Goal: Transaction & Acquisition: Register for event/course

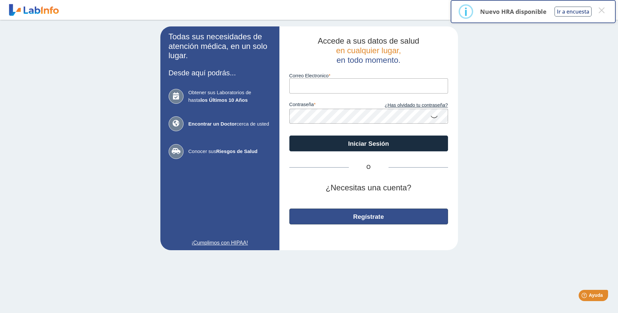
click at [379, 215] on button "Regístrate" at bounding box center [368, 217] width 159 height 16
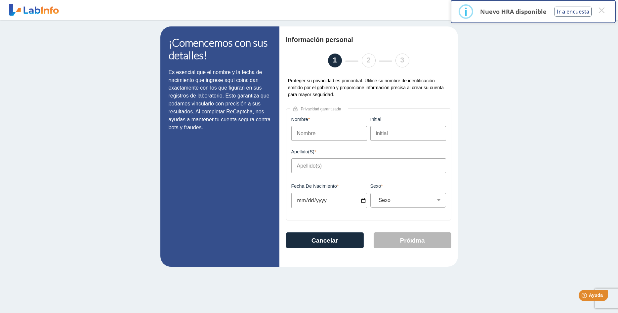
click at [305, 133] on input "Nombre" at bounding box center [329, 133] width 76 height 15
type input "Gabriela"
type input "M"
type input "Cabrera Alicea"
type input "1998-08-12"
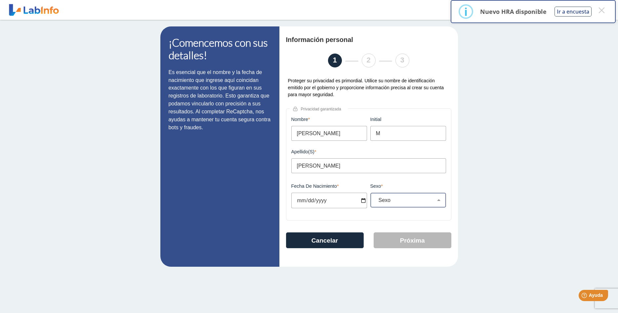
click at [413, 205] on div "Sexo Masculino Femenino" at bounding box center [408, 200] width 76 height 15
click at [376, 197] on select "Sexo Masculino Femenino" at bounding box center [411, 200] width 70 height 6
select select "F"
click option "Femenino" at bounding box center [0, 0] width 0 height 0
click at [403, 241] on button "Próxima" at bounding box center [412, 240] width 78 height 16
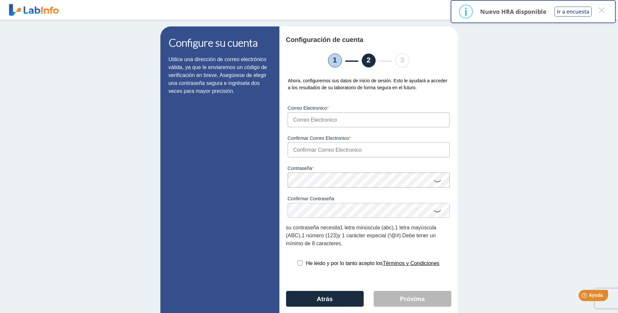
click at [307, 118] on input "Correo Electronico" at bounding box center [369, 119] width 162 height 15
type input "yorelis28@gmail.com"
click at [313, 150] on input "Confirmar Correo Electronico" at bounding box center [369, 149] width 162 height 15
type input "yorelis28@gmail.com"
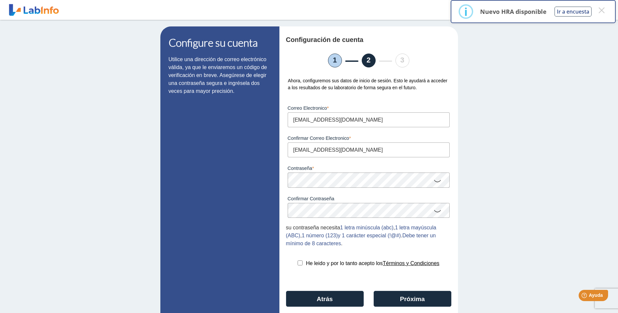
click at [299, 264] on input "checkbox" at bounding box center [299, 262] width 5 height 5
checkbox input "true"
click at [418, 300] on button "Próxima" at bounding box center [412, 299] width 78 height 16
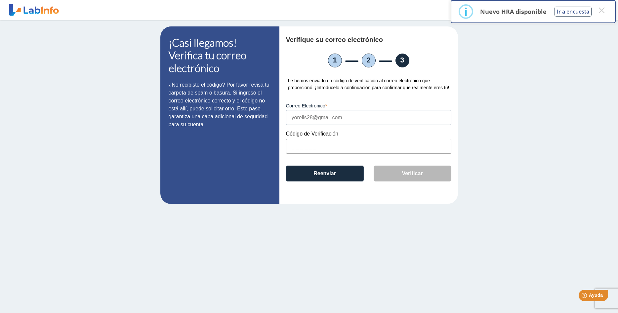
click at [309, 147] on input "text" at bounding box center [368, 146] width 165 height 15
paste input "8F64F7"
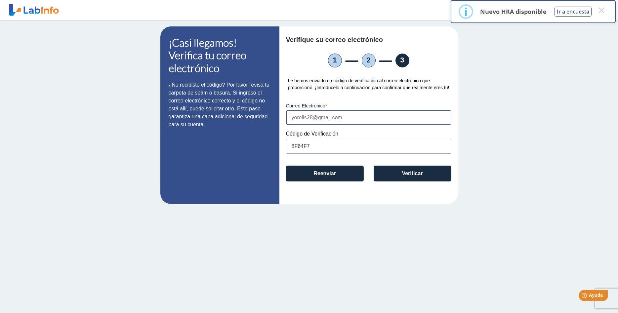
type input "8F64F7"
drag, startPoint x: 318, startPoint y: 147, endPoint x: 268, endPoint y: 155, distance: 49.9
click at [286, 154] on input "8F64F7" at bounding box center [368, 146] width 165 height 15
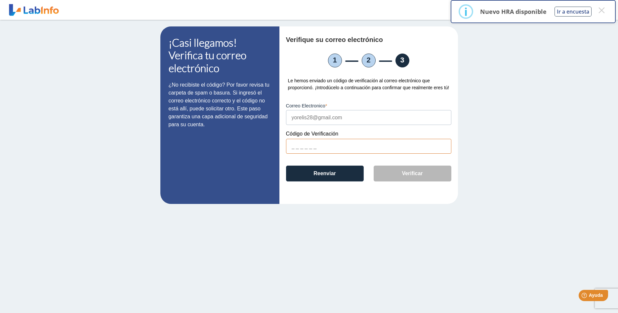
drag, startPoint x: 317, startPoint y: 102, endPoint x: 313, endPoint y: 87, distance: 15.6
click at [314, 97] on div "Verifique su correo electrónico 1 2 3 Le hemos enviado un código de verificació…" at bounding box center [368, 114] width 178 height 177
click at [314, 84] on div "Le hemos enviado un código de verificación al correo electrónico que proporcion…" at bounding box center [368, 84] width 165 height 14
click at [294, 126] on div "Verifique su correo electrónico 1 2 3 Le hemos enviado un código de verificació…" at bounding box center [368, 114] width 178 height 177
click at [305, 143] on input "text" at bounding box center [368, 146] width 165 height 15
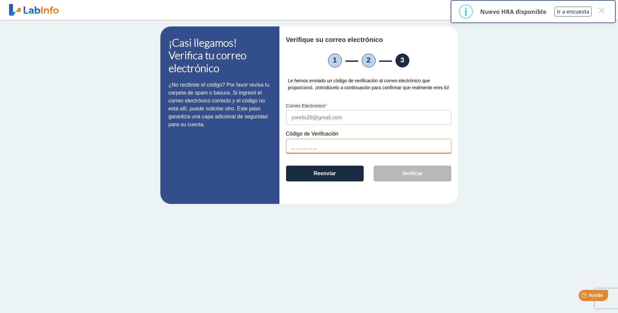
click at [304, 143] on input "text" at bounding box center [368, 146] width 165 height 15
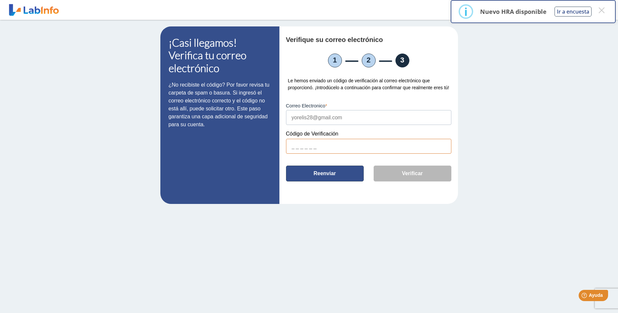
click at [321, 177] on button "Reenviar" at bounding box center [325, 174] width 78 height 16
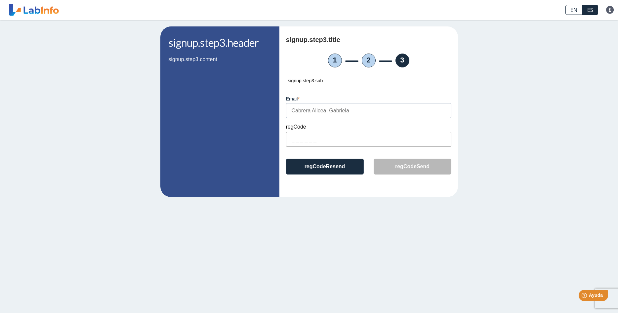
click at [291, 139] on input "text" at bounding box center [368, 139] width 165 height 15
click at [302, 137] on input "text" at bounding box center [368, 139] width 165 height 15
paste input "8F64F7"
type input "8F64F7"
click at [402, 169] on button "regCodeSend" at bounding box center [412, 167] width 78 height 16
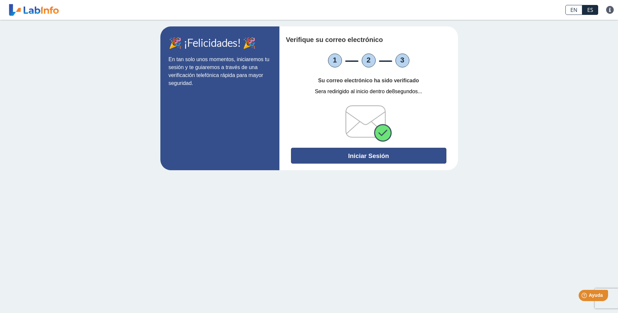
click at [371, 157] on button "Iniciar Sesión" at bounding box center [368, 156] width 155 height 16
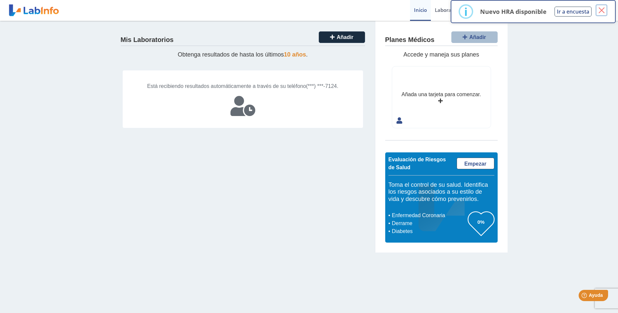
click at [605, 8] on button "×" at bounding box center [601, 10] width 12 height 12
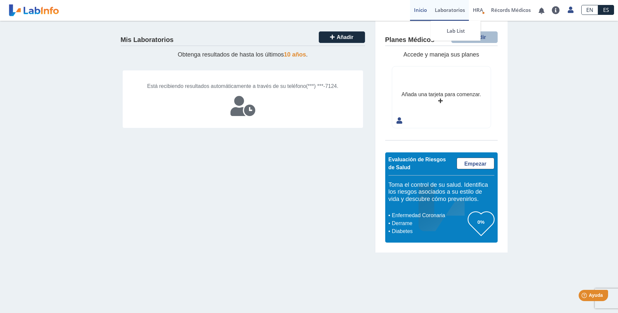
click at [452, 9] on link "Laboratorios" at bounding box center [450, 10] width 38 height 21
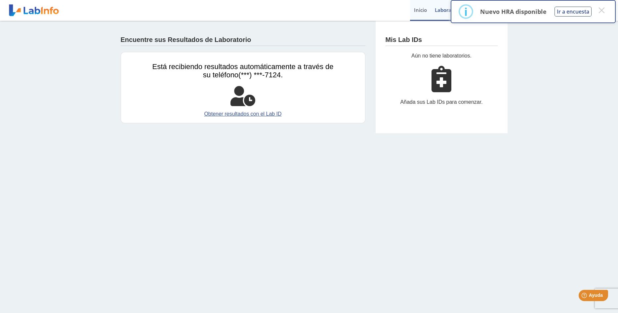
click at [418, 8] on link "Inicio" at bounding box center [420, 10] width 21 height 21
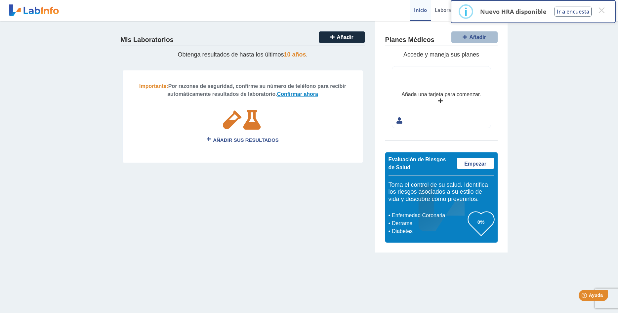
click at [296, 93] on link "Confirmar ahora" at bounding box center [297, 94] width 41 height 6
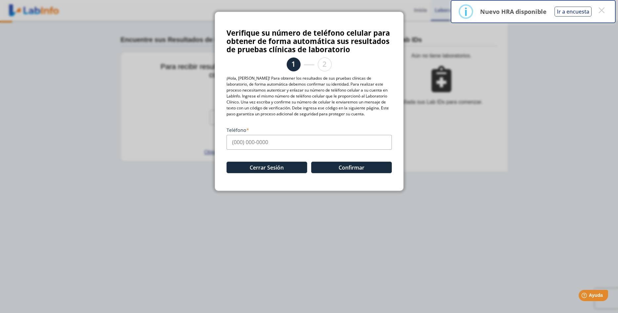
click at [258, 143] on input "Teléfono" at bounding box center [308, 142] width 165 height 15
type input "(787) 672-7124"
click at [356, 168] on button "Confirmar" at bounding box center [351, 168] width 81 height 12
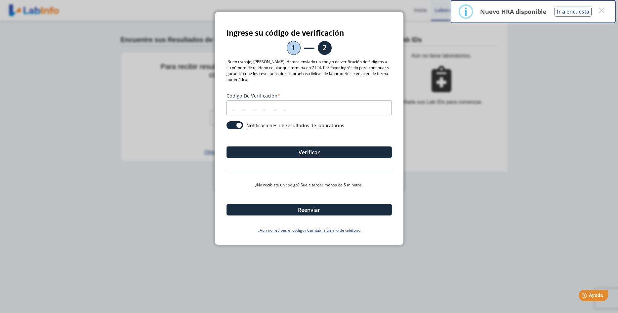
click at [235, 110] on input "Código de verificación" at bounding box center [308, 107] width 165 height 15
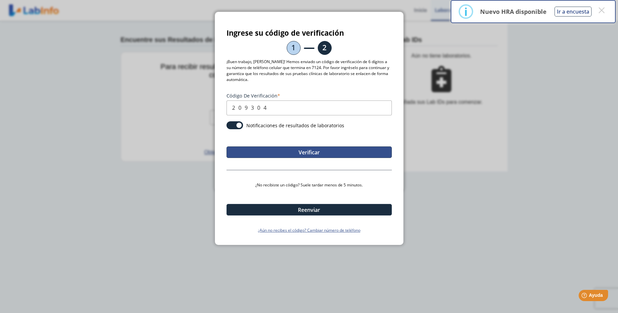
type input "209304"
click at [301, 153] on button "Verificar" at bounding box center [308, 152] width 165 height 12
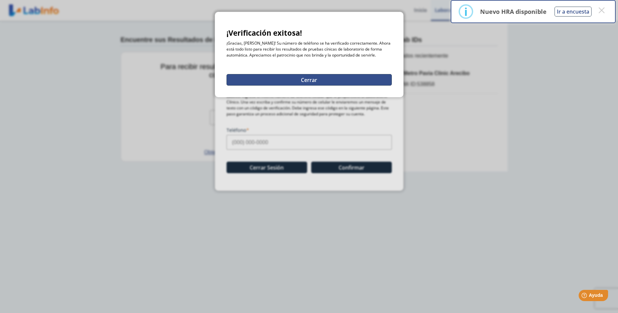
click at [309, 77] on button "Cerrar" at bounding box center [308, 80] width 165 height 12
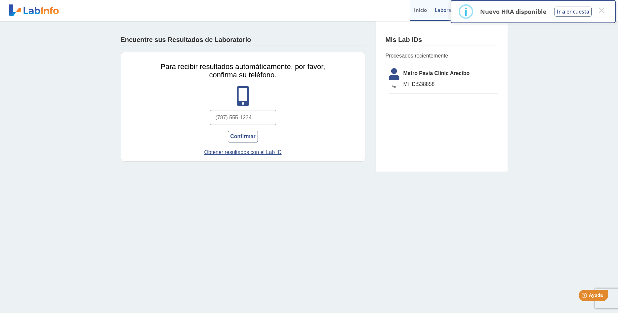
click at [415, 11] on link "Inicio" at bounding box center [420, 10] width 21 height 21
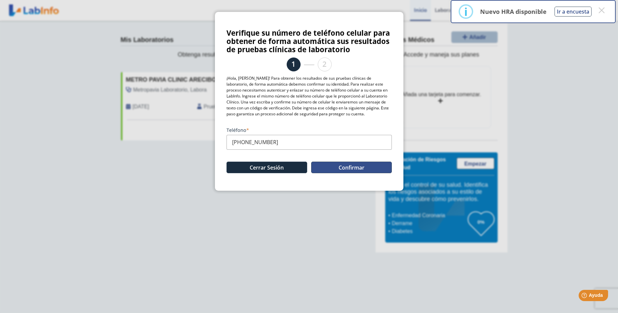
click at [350, 166] on button "Confirmar" at bounding box center [351, 168] width 81 height 12
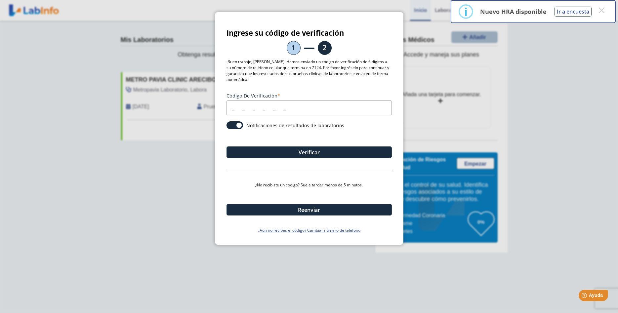
click at [245, 109] on input "Código de verificación" at bounding box center [308, 107] width 165 height 15
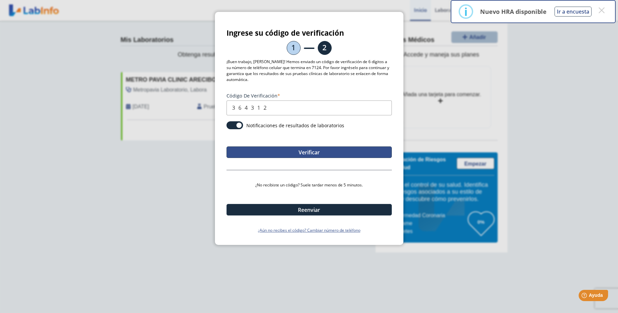
click at [311, 153] on button "Verificar" at bounding box center [308, 152] width 165 height 12
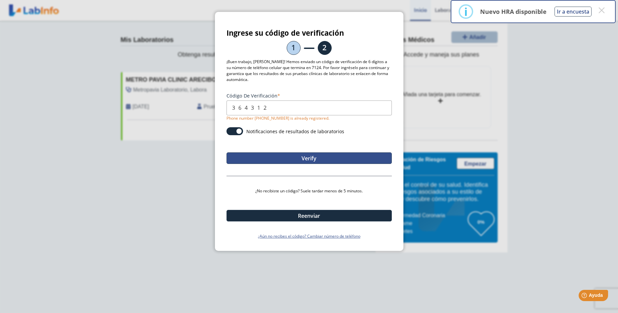
click at [302, 157] on button "Verify" at bounding box center [308, 158] width 165 height 12
click at [303, 159] on button "Verify" at bounding box center [308, 158] width 165 height 12
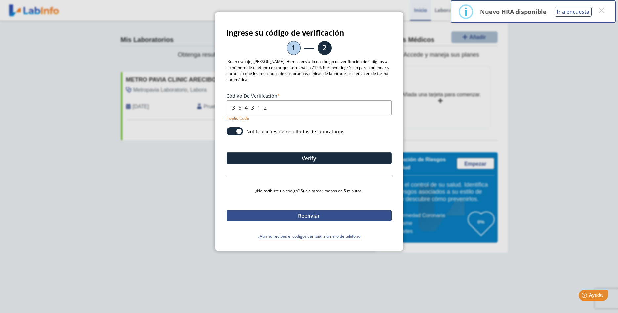
click at [313, 216] on button "Reenviar" at bounding box center [308, 216] width 165 height 12
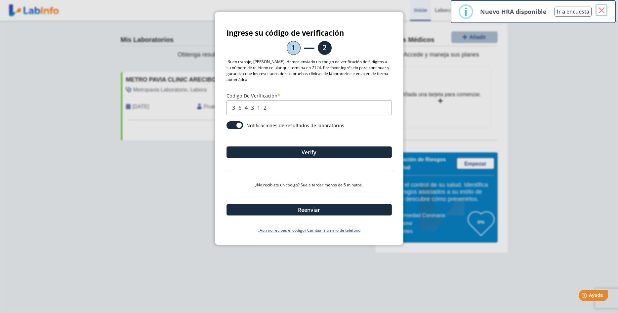
click at [601, 9] on button "×" at bounding box center [601, 10] width 12 height 12
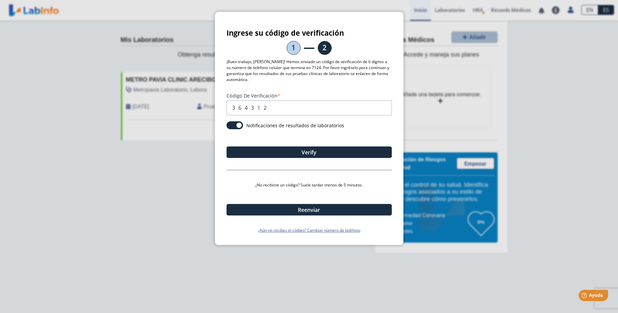
click at [575, 124] on ngb-modal-window "Ingrese su código de verificación 1 2 ¡Buen trabajo, Gabriela! Hemos enviado un…" at bounding box center [309, 156] width 618 height 313
drag, startPoint x: 277, startPoint y: 107, endPoint x: 205, endPoint y: 91, distance: 74.4
click at [226, 100] on input "364312" at bounding box center [308, 107] width 165 height 15
type input "117110"
click at [309, 147] on div "Verify" at bounding box center [308, 146] width 165 height 23
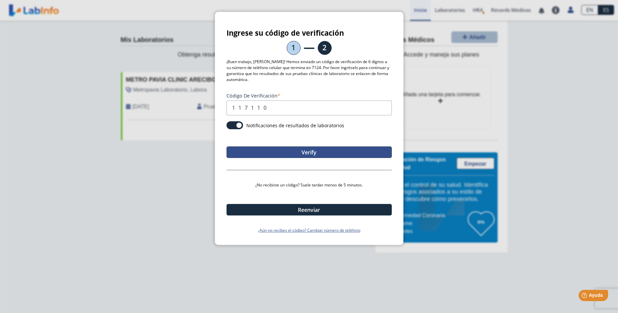
click at [310, 155] on button "Verify" at bounding box center [308, 152] width 165 height 12
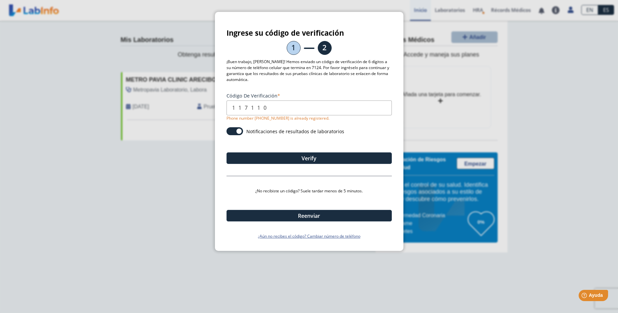
drag, startPoint x: 111, startPoint y: 144, endPoint x: 125, endPoint y: 151, distance: 15.4
click at [110, 145] on ngb-modal-window "Ingrese su código de verificación 1 2 ¡Buen trabajo, Gabriela! Hemos enviado un…" at bounding box center [309, 156] width 618 height 313
click at [232, 131] on span at bounding box center [234, 131] width 17 height 8
click at [0, 0] on input "checkbox" at bounding box center [0, 0] width 0 height 0
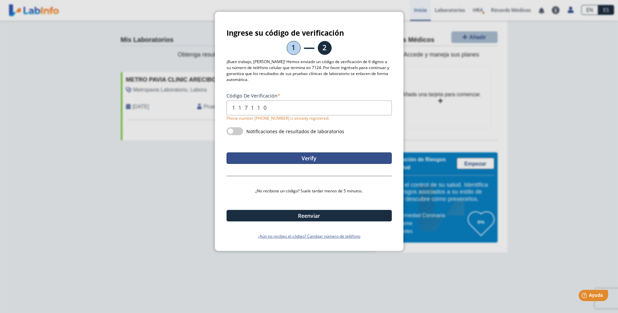
click at [305, 162] on button "Verify" at bounding box center [308, 158] width 165 height 12
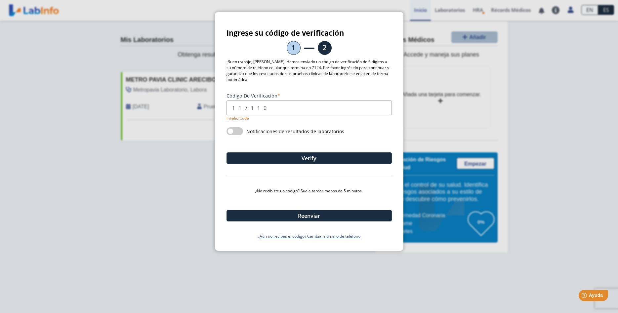
drag, startPoint x: 126, startPoint y: 173, endPoint x: 126, endPoint y: 152, distance: 20.5
click at [127, 173] on ngb-modal-window "Ingrese su código de verificación 1 2 ¡Buen trabajo, Gabriela! Hemos enviado un…" at bounding box center [309, 156] width 618 height 313
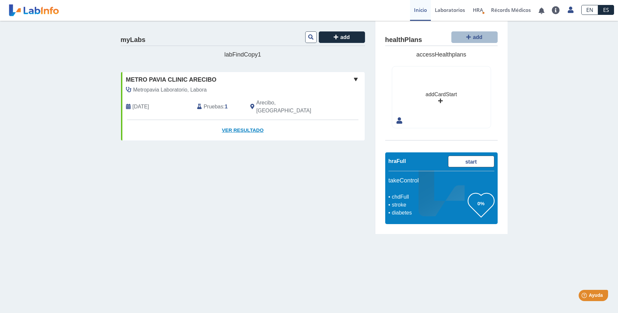
click at [235, 122] on link "Ver Resultado" at bounding box center [243, 130] width 244 height 21
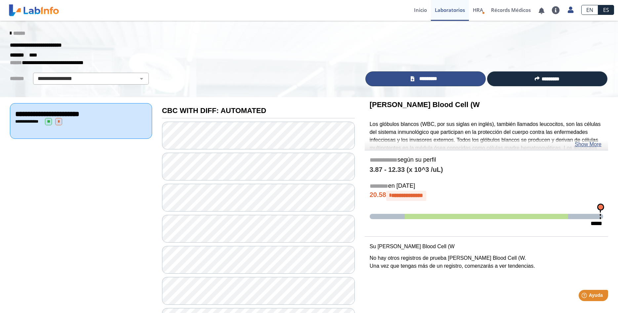
click at [416, 78] on link "*********" at bounding box center [425, 78] width 120 height 15
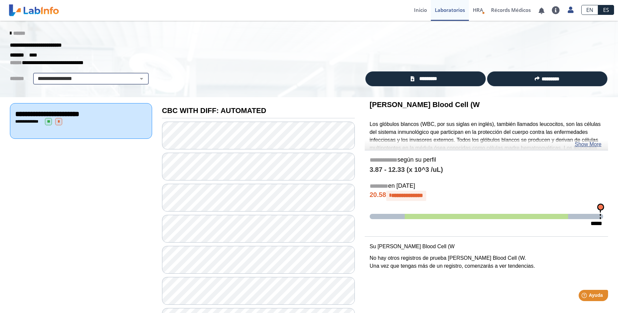
click at [35, 75] on select "**********" at bounding box center [91, 79] width 112 height 8
select select "**********"
click option "**********" at bounding box center [0, 0] width 0 height 0
click at [35, 75] on select "**********" at bounding box center [91, 79] width 112 height 8
select select
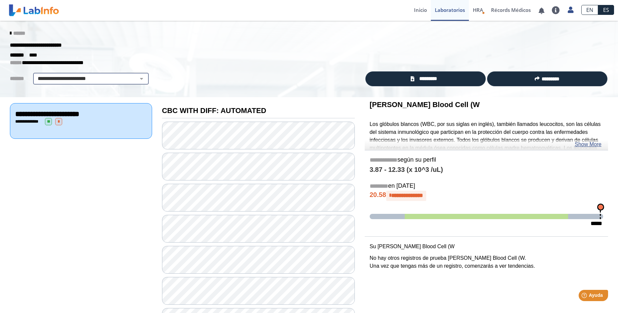
click option "**********" at bounding box center [0, 0] width 0 height 0
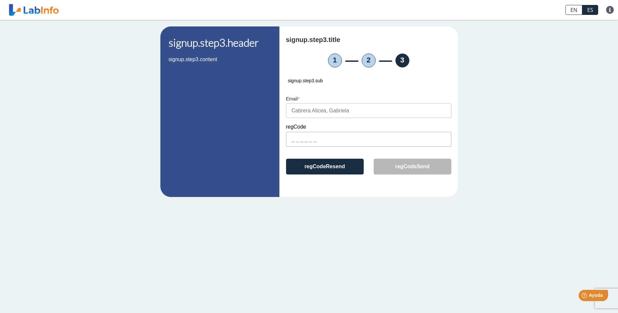
click at [305, 142] on input "text" at bounding box center [368, 139] width 165 height 15
paste input "43A87B"
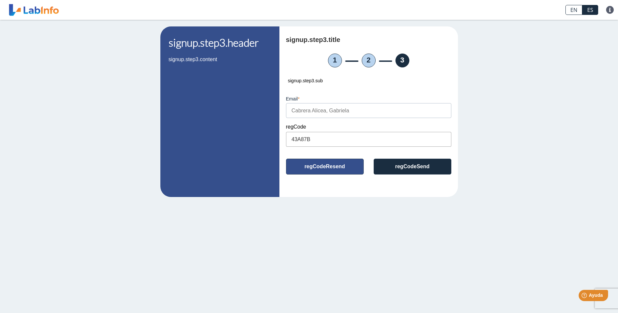
type input "43A87B"
click at [318, 168] on button "regCodeResend" at bounding box center [325, 167] width 78 height 16
